Goal: Task Accomplishment & Management: Complete application form

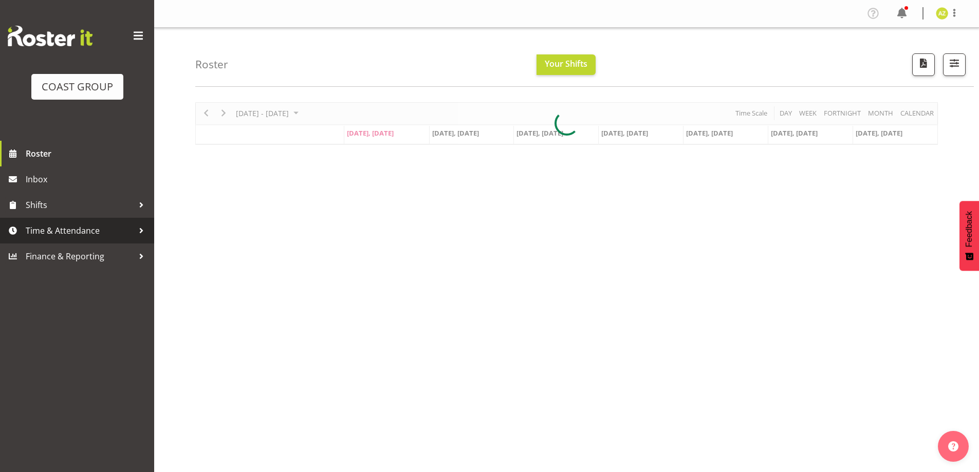
click at [67, 234] on span "Time & Attendance" at bounding box center [80, 230] width 108 height 15
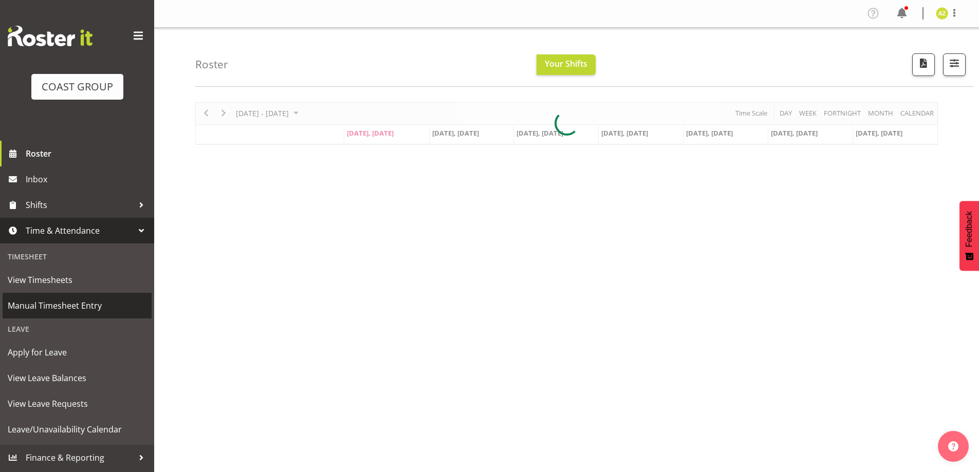
click at [85, 302] on span "Manual Timesheet Entry" at bounding box center [77, 305] width 139 height 15
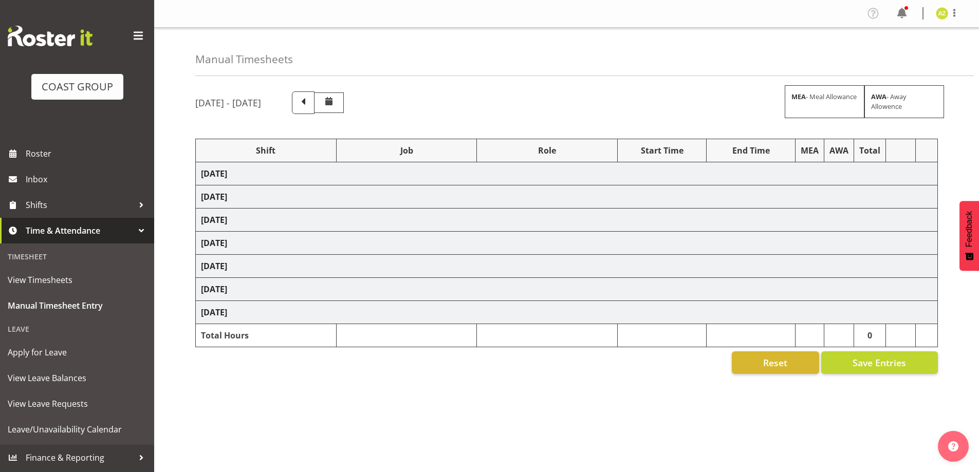
select select "47759"
select select "7032"
select select "47759"
select select "7032"
select select "47759"
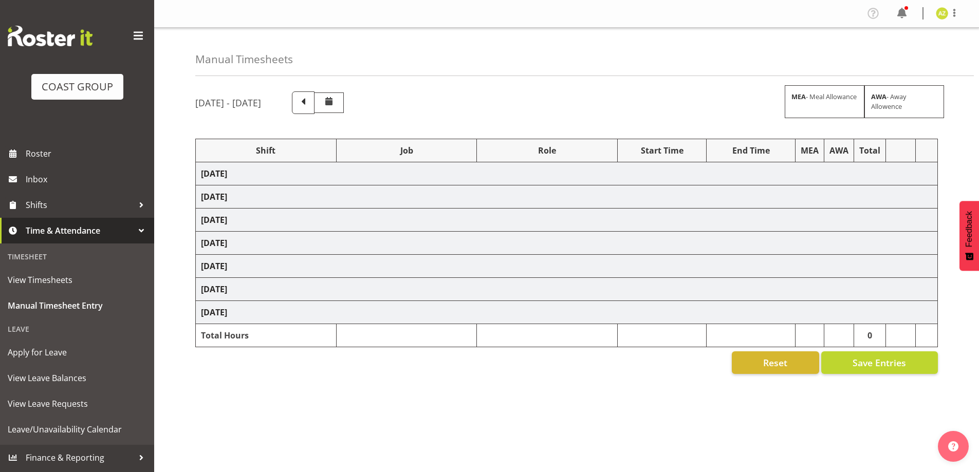
select select "7032"
select select "8"
select select "47759"
select select "7032"
select select "47759"
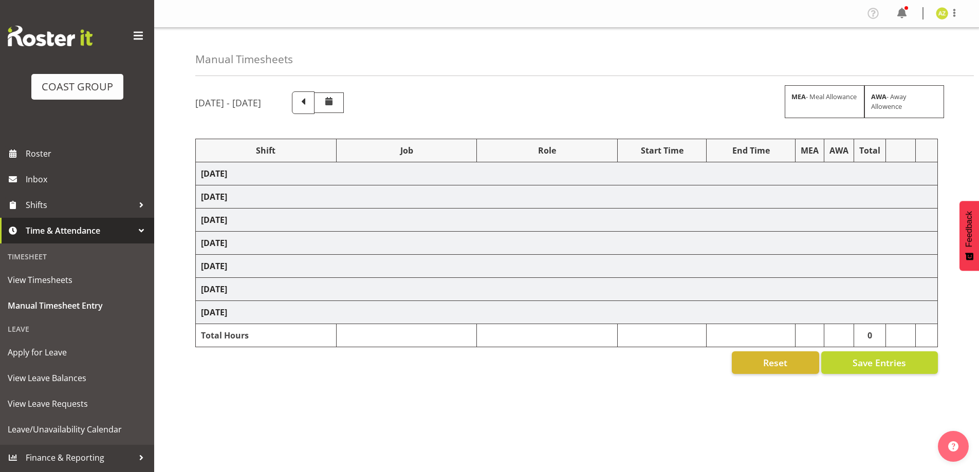
select select "7032"
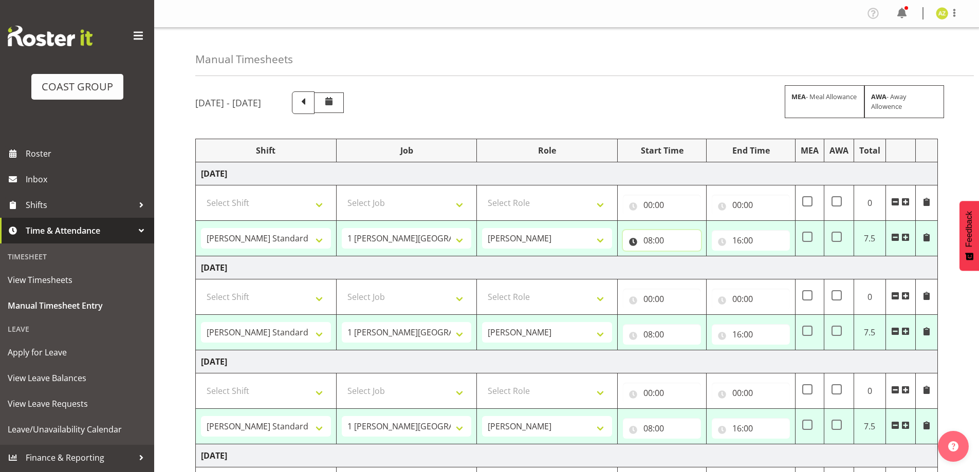
click at [638, 238] on input "08:00" at bounding box center [662, 240] width 78 height 21
click at [694, 269] on select "00 01 02 03 04 05 06 07 08 09 10 11 12 13 14 15 16 17 18 19 20 21 22 23" at bounding box center [692, 267] width 23 height 21
select select "7"
click at [681, 257] on select "00 01 02 03 04 05 06 07 08 09 10 11 12 13 14 15 16 17 18 19 20 21 22 23" at bounding box center [692, 267] width 23 height 21
type input "07:00"
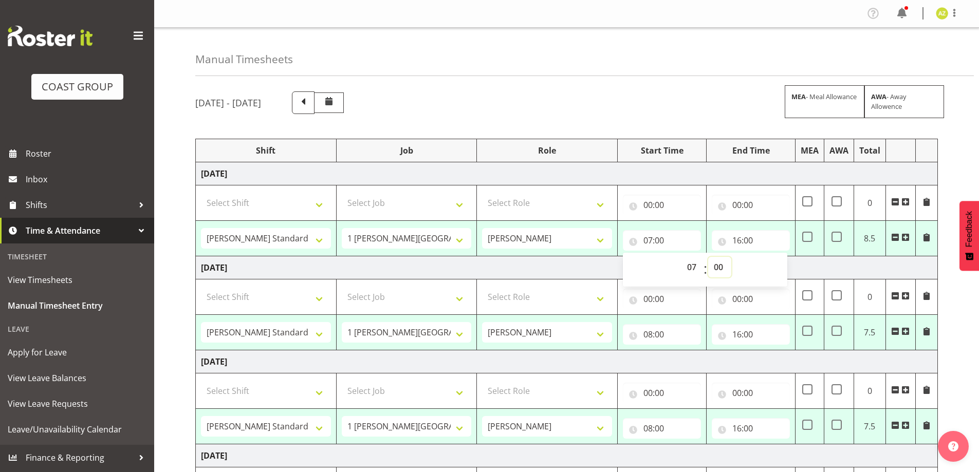
drag, startPoint x: 716, startPoint y: 269, endPoint x: 717, endPoint y: 259, distance: 9.8
click at [716, 269] on select "00 01 02 03 04 05 06 07 08 09 10 11 12 13 14 15 16 17 18 19 20 21 22 23 24 25 2…" at bounding box center [719, 267] width 23 height 21
select select "30"
click at [708, 257] on select "00 01 02 03 04 05 06 07 08 09 10 11 12 13 14 15 16 17 18 19 20 21 22 23 24 25 2…" at bounding box center [719, 267] width 23 height 21
type input "07:30"
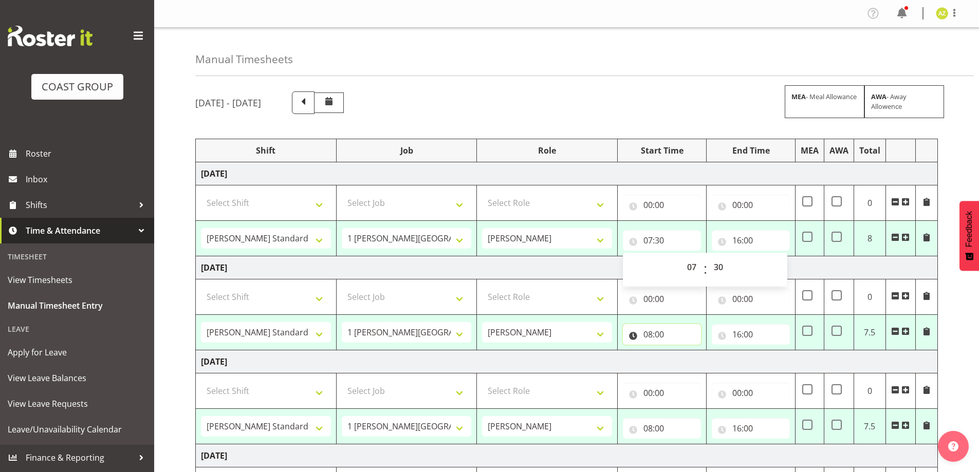
click at [682, 333] on input "08:00" at bounding box center [662, 334] width 78 height 21
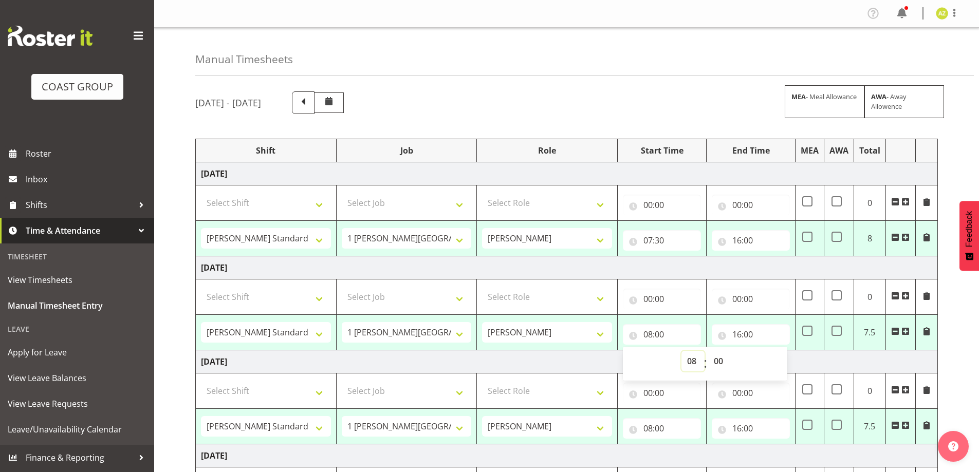
drag, startPoint x: 690, startPoint y: 366, endPoint x: 689, endPoint y: 354, distance: 11.9
click at [690, 366] on select "00 01 02 03 04 05 06 07 08 09 10 11 12 13 14 15 16 17 18 19 20 21 22 23" at bounding box center [692, 361] width 23 height 21
select select "7"
click at [681, 351] on select "00 01 02 03 04 05 06 07 08 09 10 11 12 13 14 15 16 17 18 19 20 21 22 23" at bounding box center [692, 361] width 23 height 21
type input "07:00"
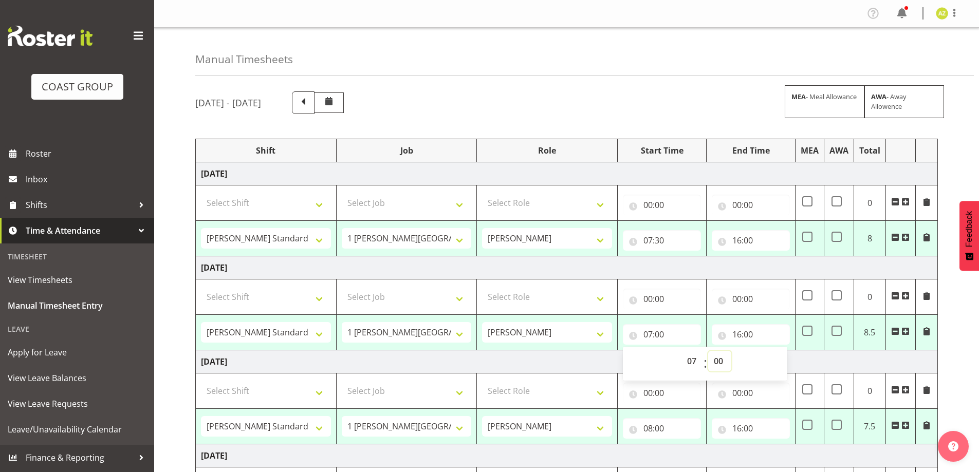
click at [717, 360] on select "00 01 02 03 04 05 06 07 08 09 10 11 12 13 14 15 16 17 18 19 20 21 22 23 24 25 2…" at bounding box center [719, 361] width 23 height 21
select select "30"
click at [708, 351] on select "00 01 02 03 04 05 06 07 08 09 10 11 12 13 14 15 16 17 18 19 20 21 22 23 24 25 2…" at bounding box center [719, 361] width 23 height 21
type input "07:30"
click at [681, 424] on input "08:00" at bounding box center [662, 428] width 78 height 21
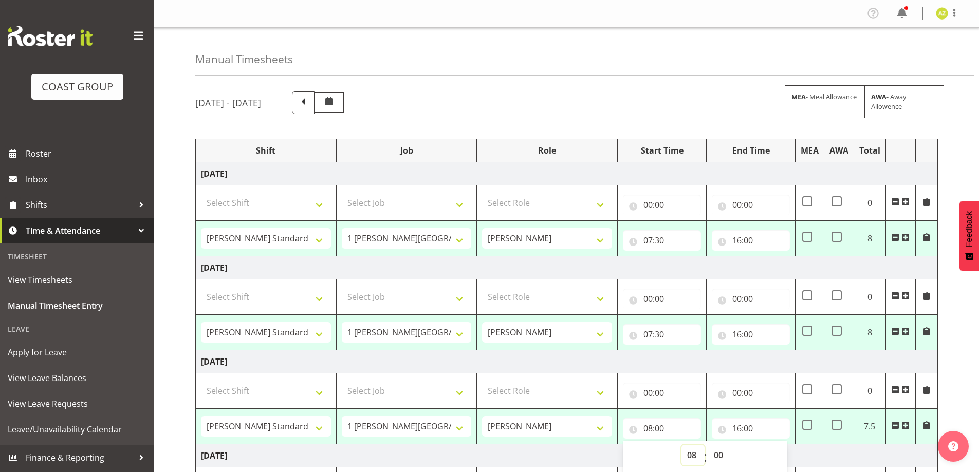
click at [690, 455] on select "00 01 02 03 04 05 06 07 08 09 10 11 12 13 14 15 16 17 18 19 20 21 22 23" at bounding box center [692, 455] width 23 height 21
select select "7"
click at [681, 445] on select "00 01 02 03 04 05 06 07 08 09 10 11 12 13 14 15 16 17 18 19 20 21 22 23" at bounding box center [692, 455] width 23 height 21
type input "07:00"
drag, startPoint x: 718, startPoint y: 454, endPoint x: 717, endPoint y: 448, distance: 5.2
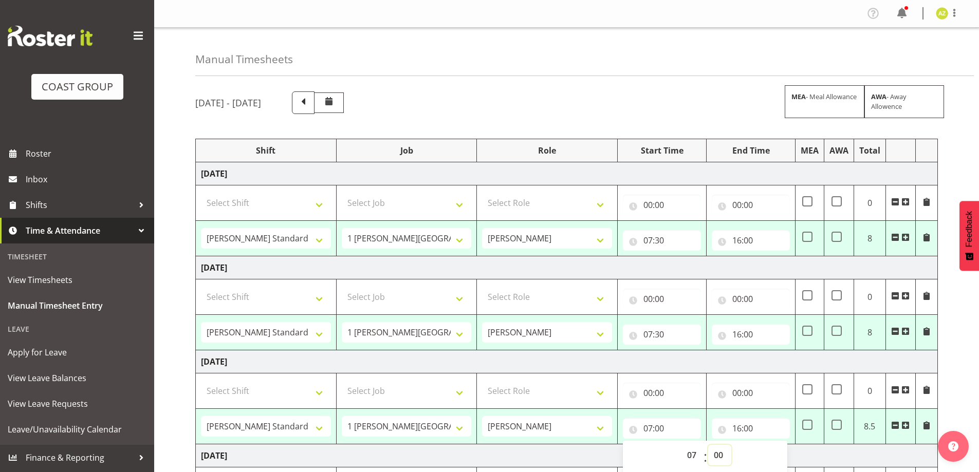
click at [718, 454] on select "00 01 02 03 04 05 06 07 08 09 10 11 12 13 14 15 16 17 18 19 20 21 22 23 24 25 2…" at bounding box center [719, 455] width 23 height 21
select select "30"
click at [708, 445] on select "00 01 02 03 04 05 06 07 08 09 10 11 12 13 14 15 16 17 18 19 20 21 22 23 24 25 2…" at bounding box center [719, 455] width 23 height 21
type input "07:30"
click at [668, 425] on input "07:30" at bounding box center [662, 428] width 78 height 21
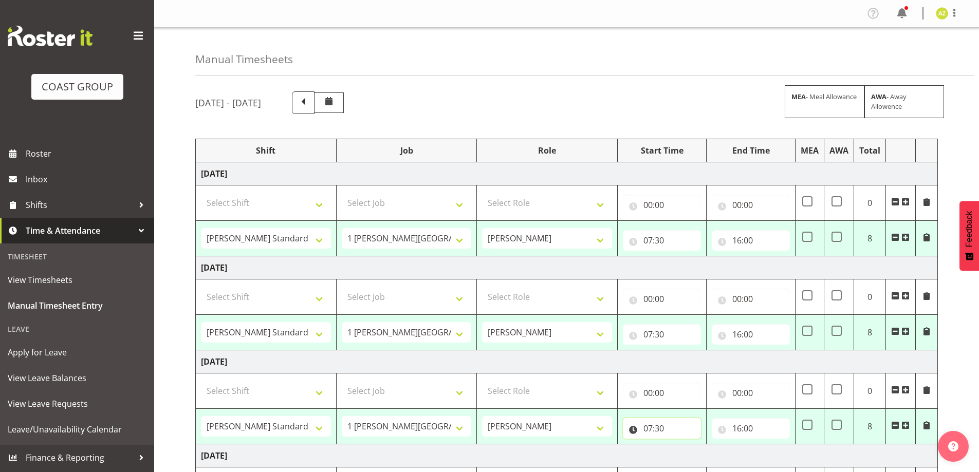
click at [678, 424] on input "07:30" at bounding box center [662, 428] width 78 height 21
click at [717, 457] on select "00 01 02 03 04 05 06 07 08 09 10 11 12 13 14 15 16 17 18 19 20 21 22 23 24 25 2…" at bounding box center [719, 455] width 23 height 21
select select "0"
click at [708, 445] on select "00 01 02 03 04 05 06 07 08 09 10 11 12 13 14 15 16 17 18 19 20 21 22 23 24 25 2…" at bounding box center [719, 455] width 23 height 21
type input "07:00"
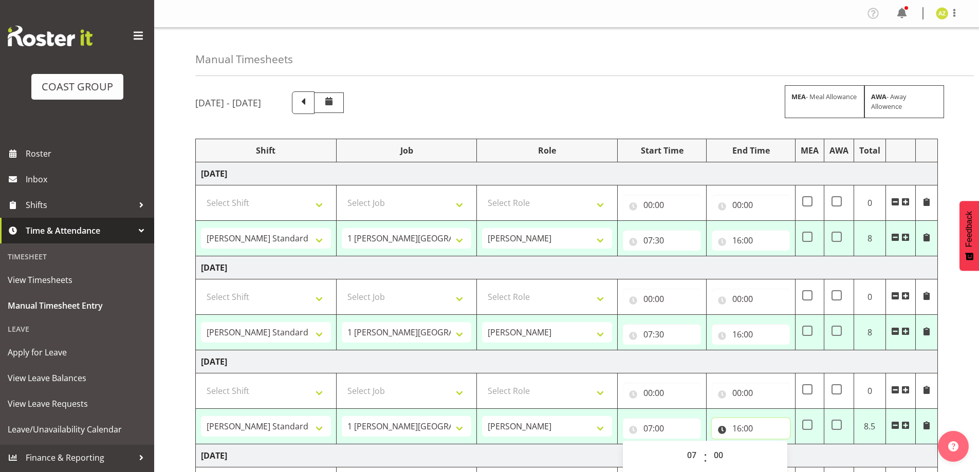
click at [771, 430] on input "16:00" at bounding box center [750, 428] width 78 height 21
drag, startPoint x: 780, startPoint y: 457, endPoint x: 782, endPoint y: 447, distance: 9.9
click at [780, 457] on select "00 01 02 03 04 05 06 07 08 09 10 11 12 13 14 15 16 17 18 19 20 21 22 23" at bounding box center [781, 455] width 23 height 21
select select "17"
click at [770, 445] on select "00 01 02 03 04 05 06 07 08 09 10 11 12 13 14 15 16 17 18 19 20 21 22 23" at bounding box center [781, 455] width 23 height 21
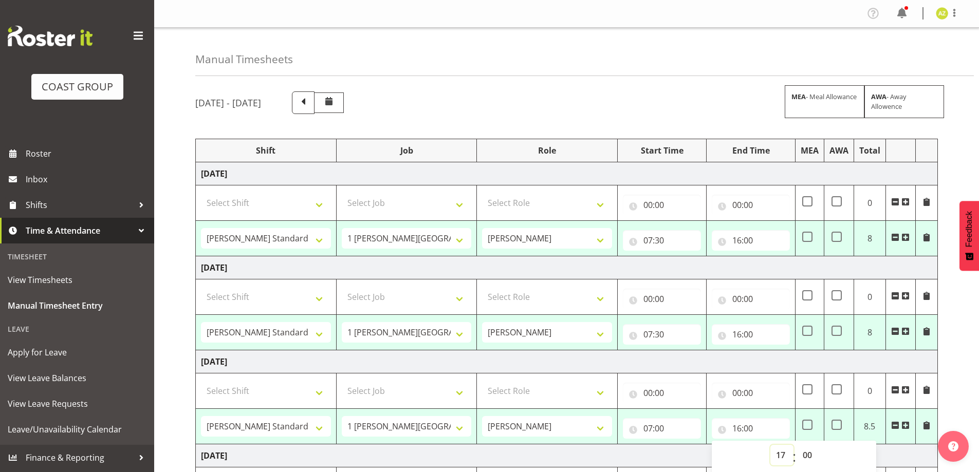
type input "17:00"
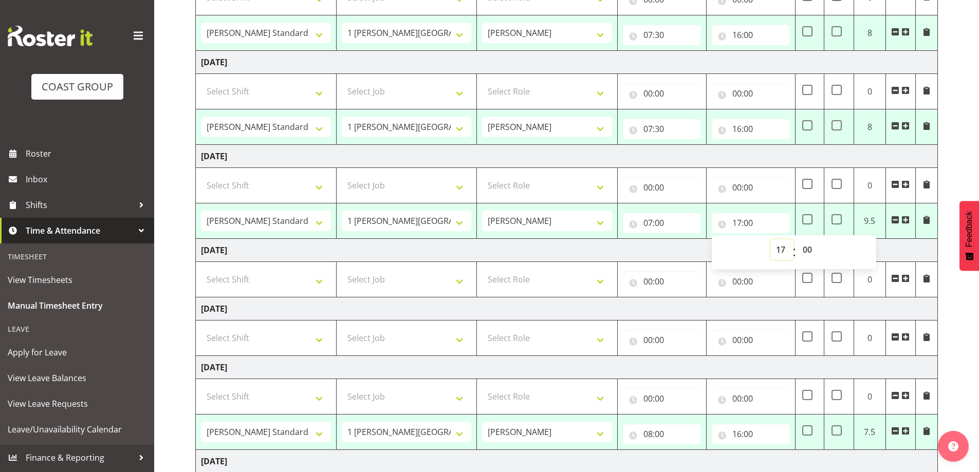
scroll to position [257, 0]
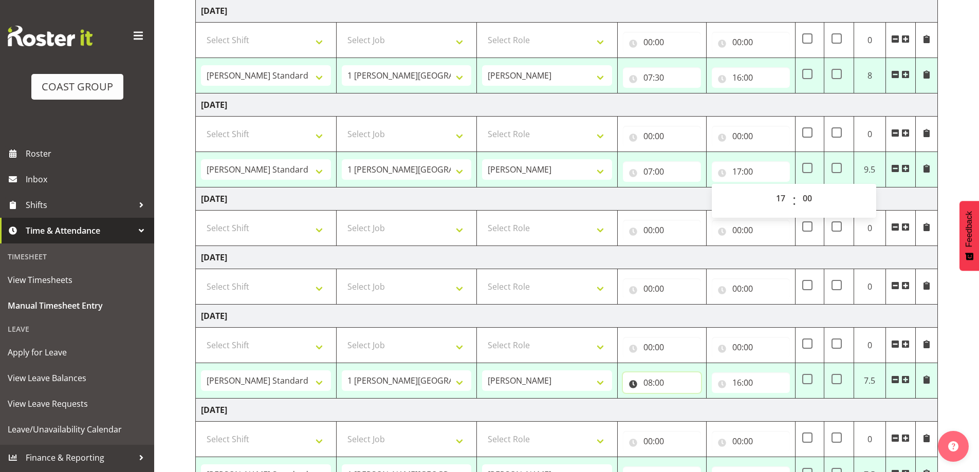
click at [670, 381] on input "08:00" at bounding box center [662, 382] width 78 height 21
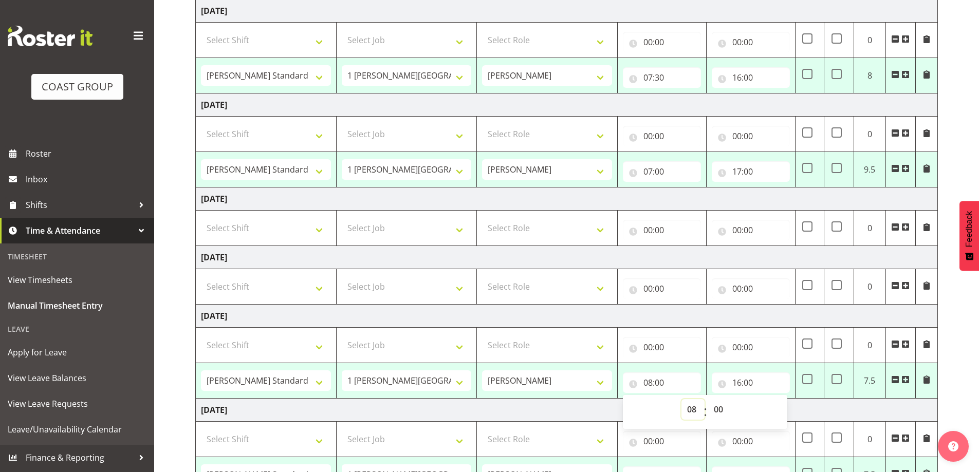
click at [692, 409] on select "00 01 02 03 04 05 06 07 08 09 10 11 12 13 14 15 16 17 18 19 20 21 22 23" at bounding box center [692, 409] width 23 height 21
select select "7"
click at [681, 399] on select "00 01 02 03 04 05 06 07 08 09 10 11 12 13 14 15 16 17 18 19 20 21 22 23" at bounding box center [692, 409] width 23 height 21
type input "07:00"
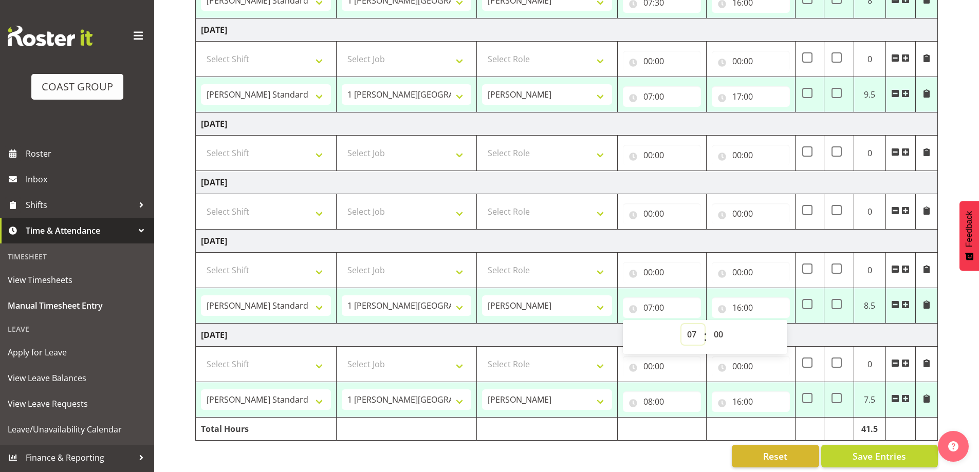
scroll to position [343, 0]
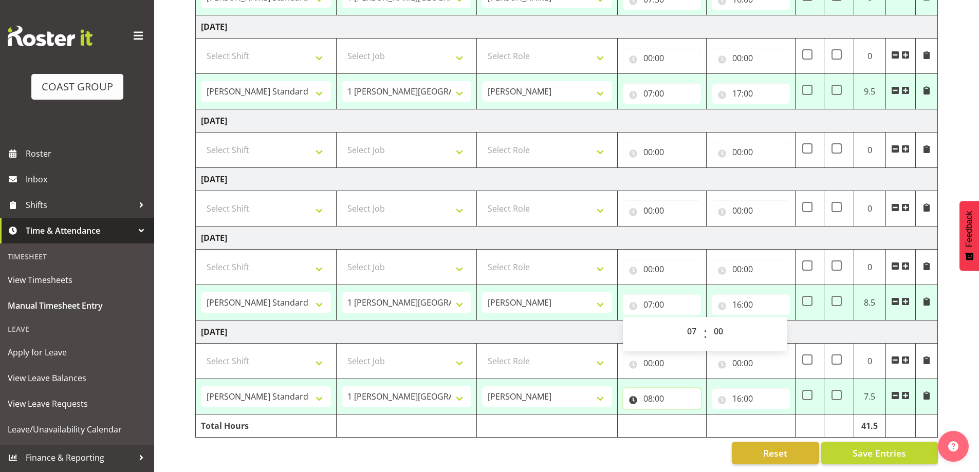
click at [671, 388] on input "08:00" at bounding box center [662, 398] width 78 height 21
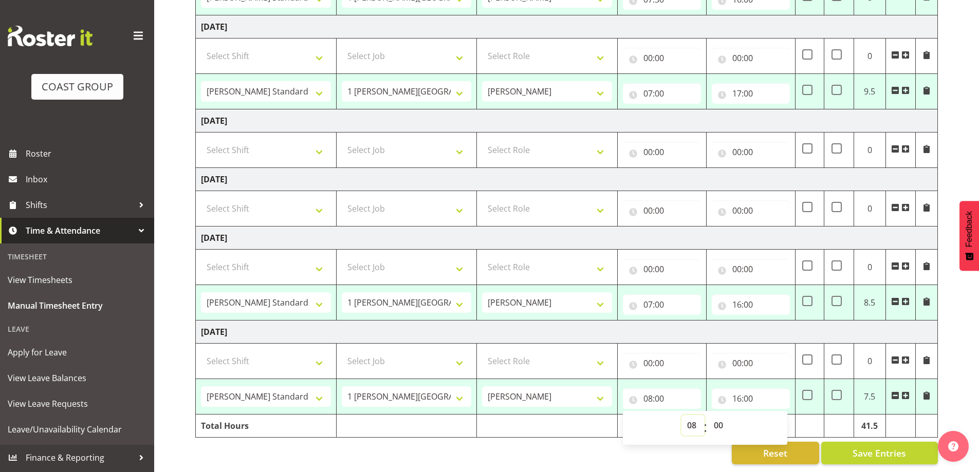
drag, startPoint x: 694, startPoint y: 418, endPoint x: 692, endPoint y: 410, distance: 8.0
click at [694, 418] on select "00 01 02 03 04 05 06 07 08 09 10 11 12 13 14 15 16 17 18 19 20 21 22 23" at bounding box center [692, 425] width 23 height 21
select select "7"
click at [681, 415] on select "00 01 02 03 04 05 06 07 08 09 10 11 12 13 14 15 16 17 18 19 20 21 22 23" at bounding box center [692, 425] width 23 height 21
type input "07:00"
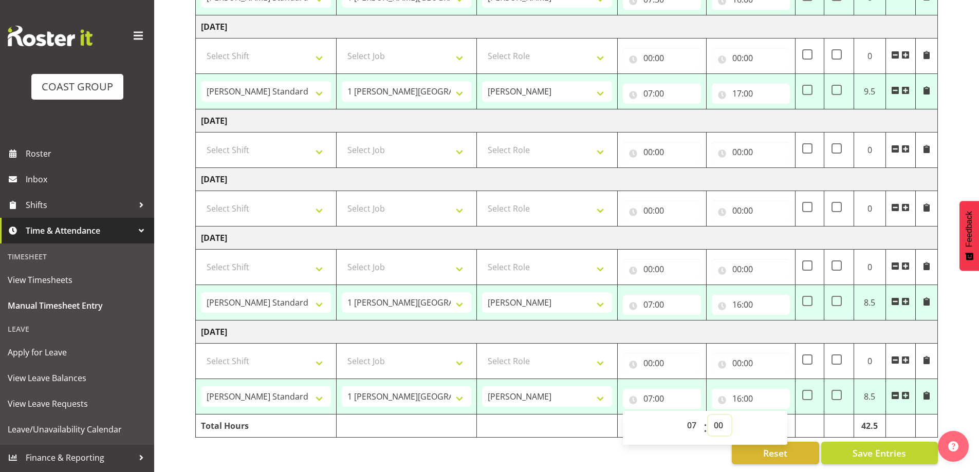
click at [715, 419] on select "00 01 02 03 04 05 06 07 08 09 10 11 12 13 14 15 16 17 18 19 20 21 22 23 24 25 2…" at bounding box center [719, 425] width 23 height 21
select select "30"
click at [708, 415] on select "00 01 02 03 04 05 06 07 08 09 10 11 12 13 14 15 16 17 18 19 20 21 22 23 24 25 2…" at bounding box center [719, 425] width 23 height 21
type input "07:30"
click at [673, 454] on div "Reset Save Entries" at bounding box center [566, 453] width 742 height 23
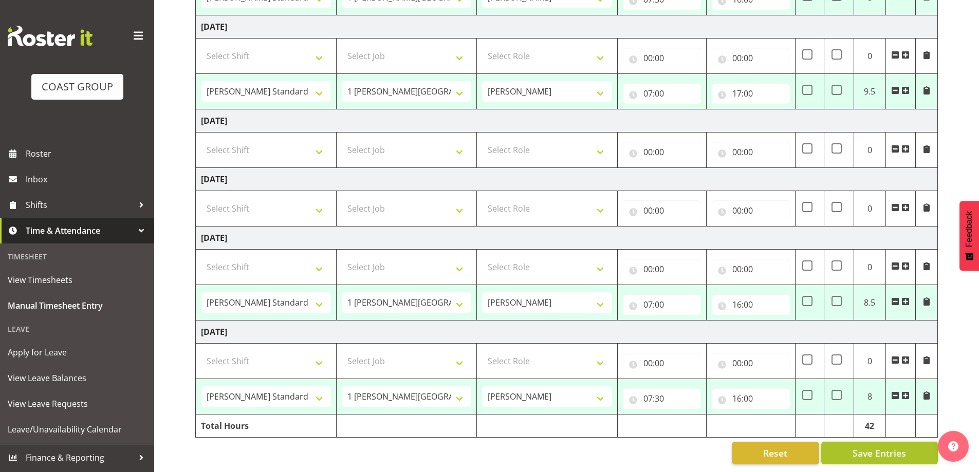
click at [855, 449] on span "Save Entries" at bounding box center [878, 452] width 53 height 13
select select "47759"
select select "7032"
select select "47759"
select select "7032"
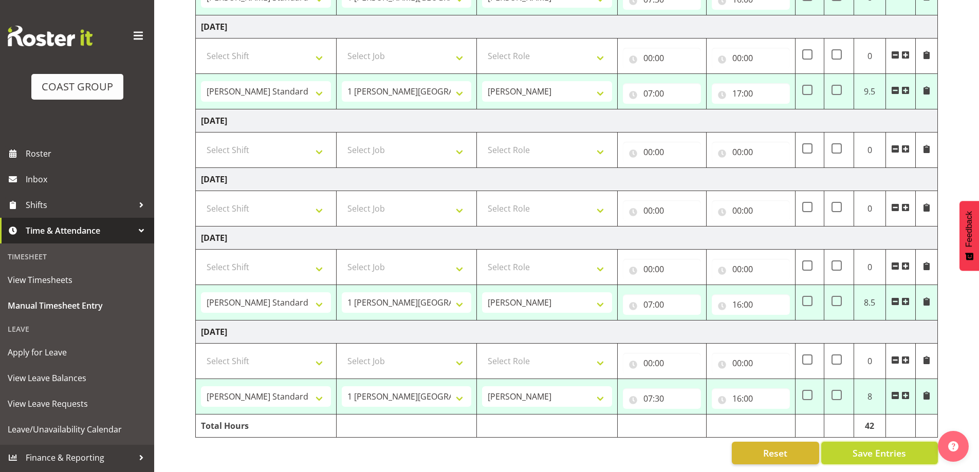
select select "47759"
select select "7032"
select select "47759"
select select "7032"
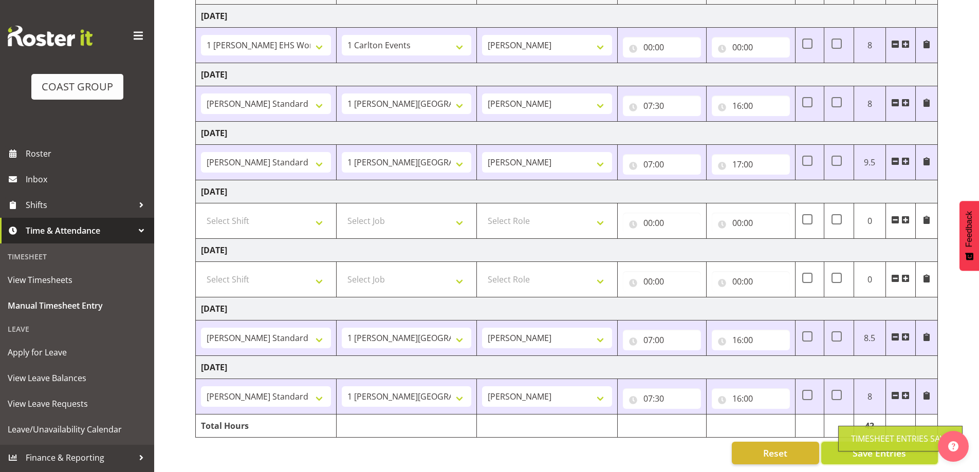
select select "47759"
select select "7032"
type input "07:30"
type input "16:00"
select select "47759"
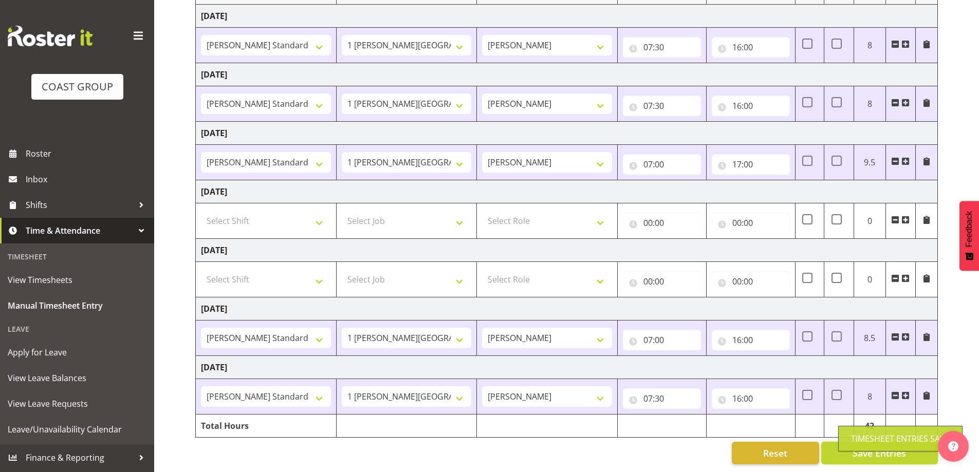
select select "7032"
select select "47759"
select select "7032"
select select "47759"
select select "7032"
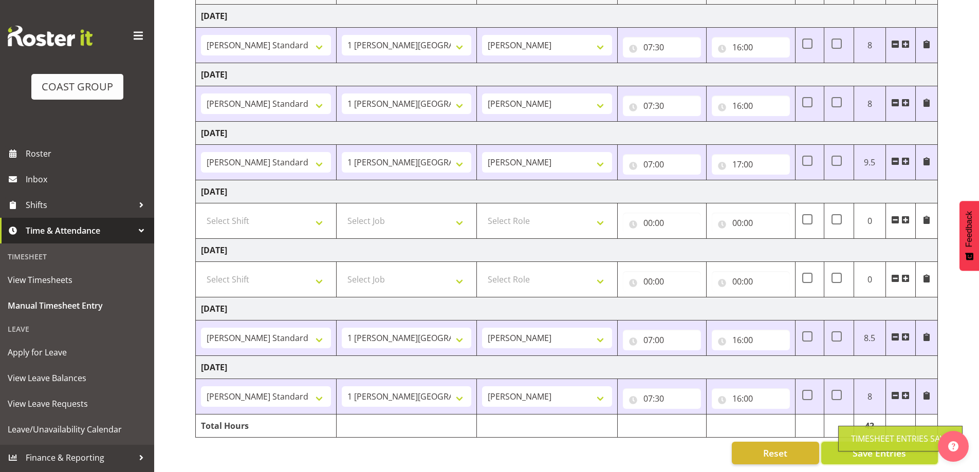
select select "47759"
select select "7032"
click at [903, 446] on span "Save Entries" at bounding box center [878, 452] width 53 height 13
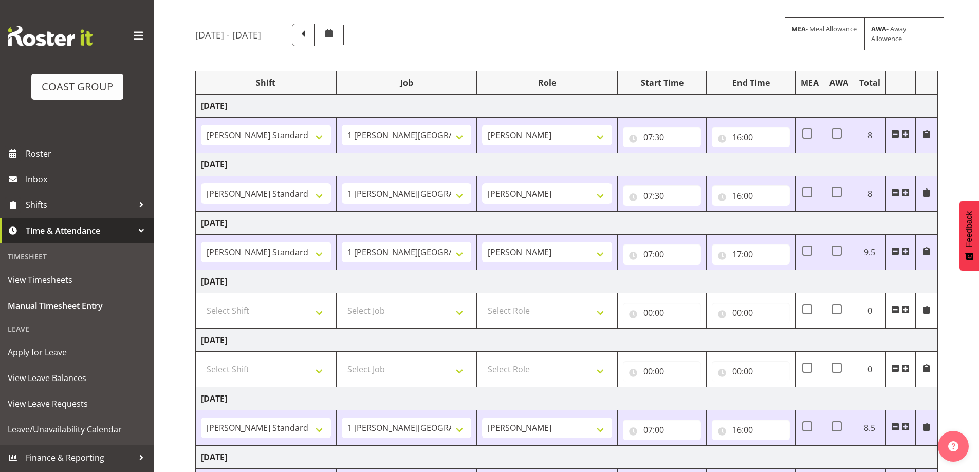
scroll to position [0, 0]
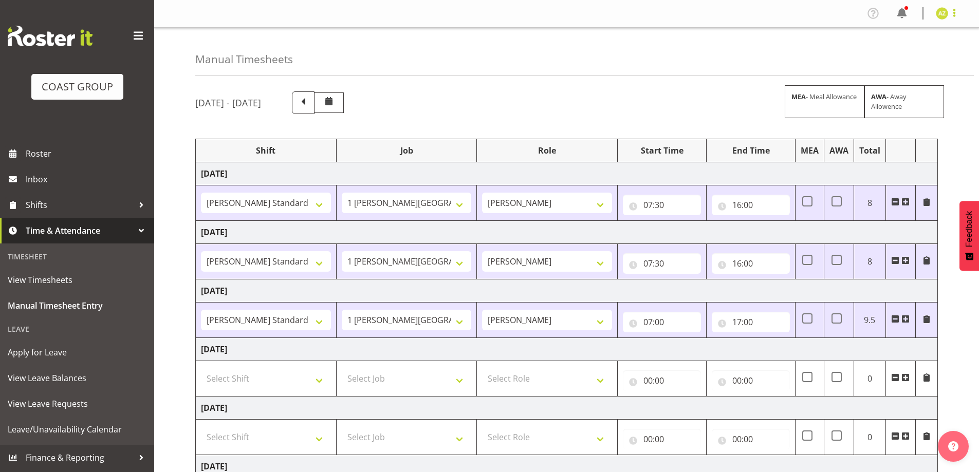
click at [951, 16] on span at bounding box center [954, 13] width 12 height 12
click at [947, 50] on link "Log Out" at bounding box center [910, 54] width 99 height 18
